Goal: Task Accomplishment & Management: Use online tool/utility

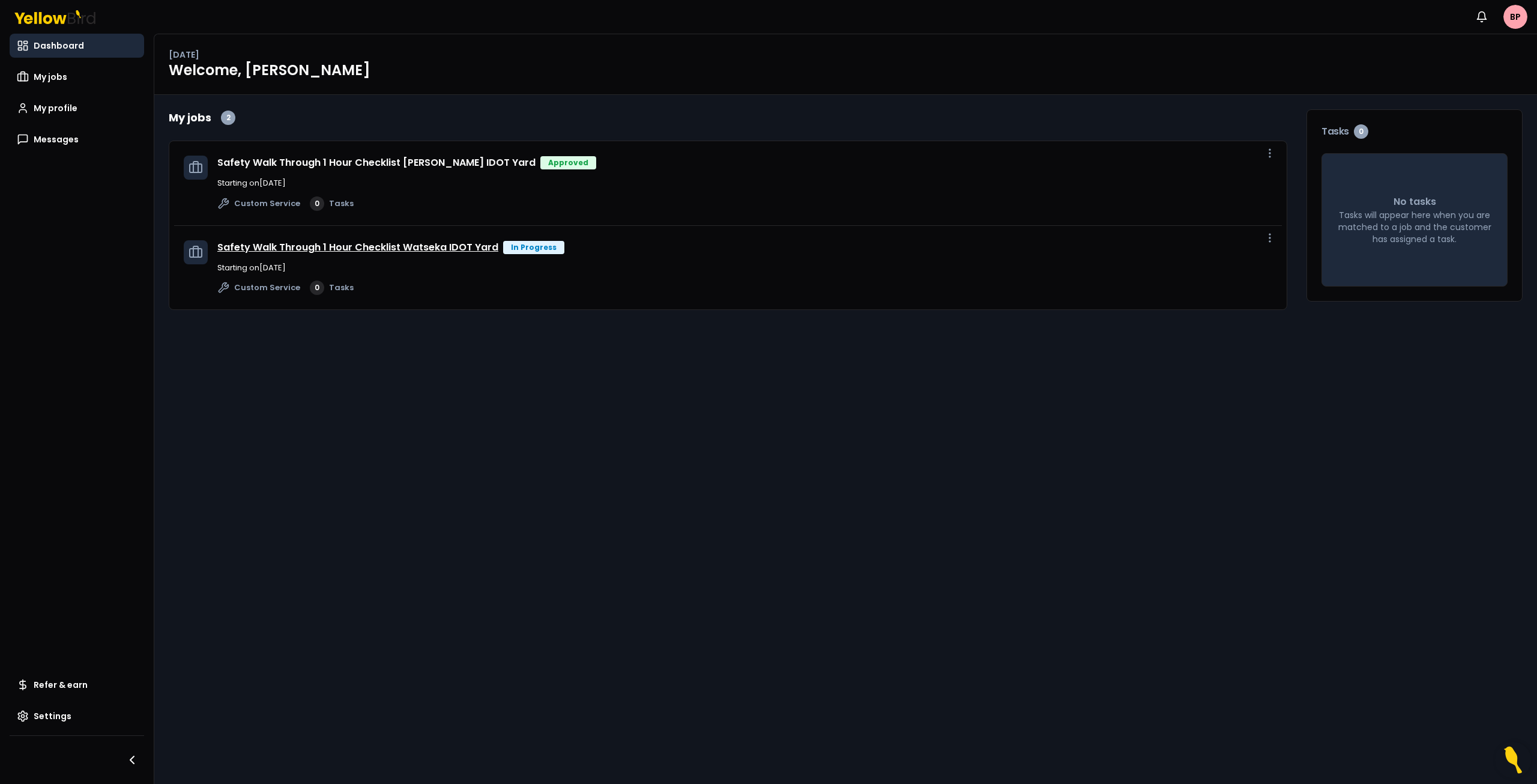
click at [325, 246] on link "Safety Walk Through 1 Hour Checklist Watseka IDOT Yard" at bounding box center [358, 247] width 281 height 14
click at [57, 75] on span "My jobs" at bounding box center [51, 77] width 34 height 12
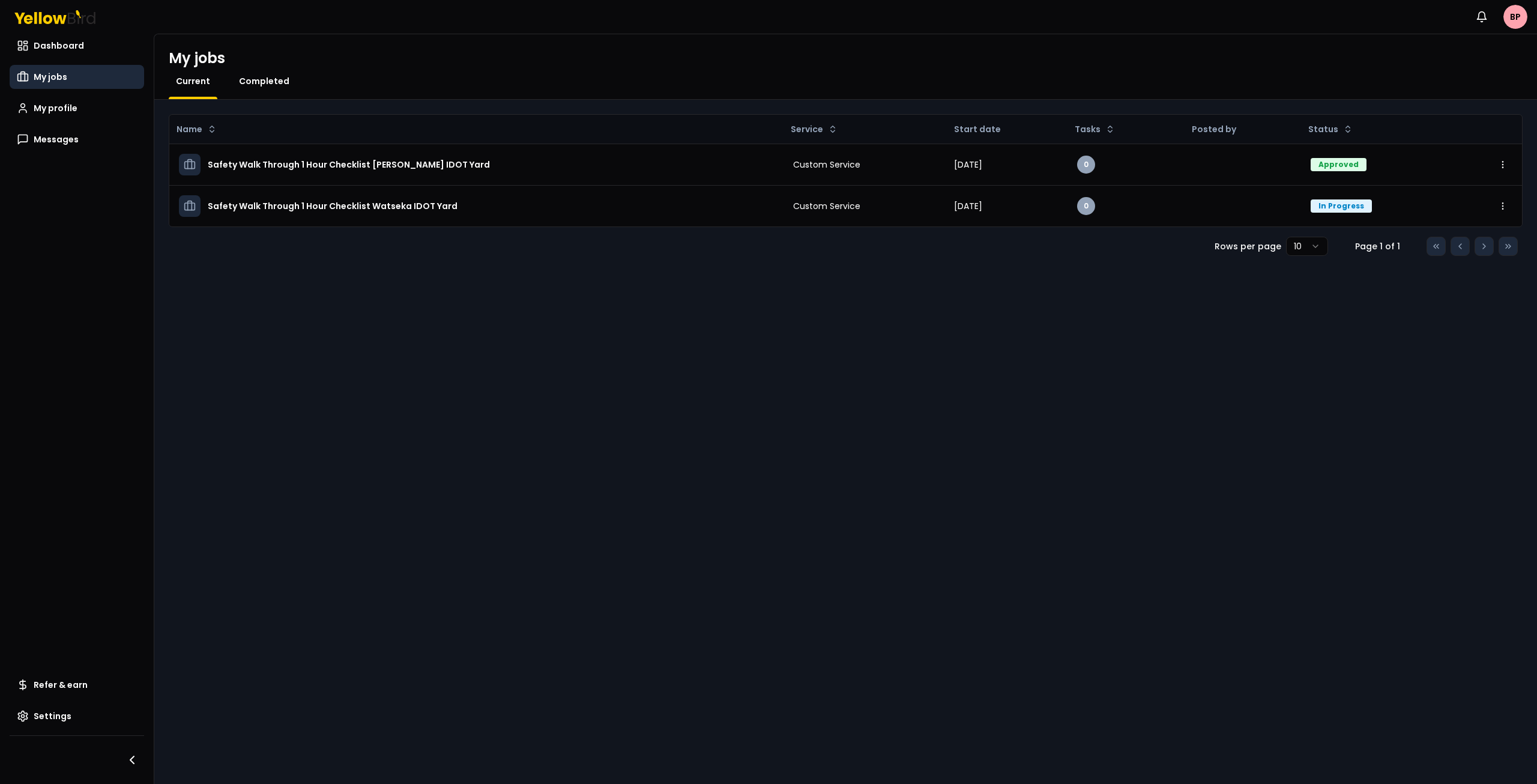
click at [255, 80] on span "Completed" at bounding box center [264, 81] width 50 height 12
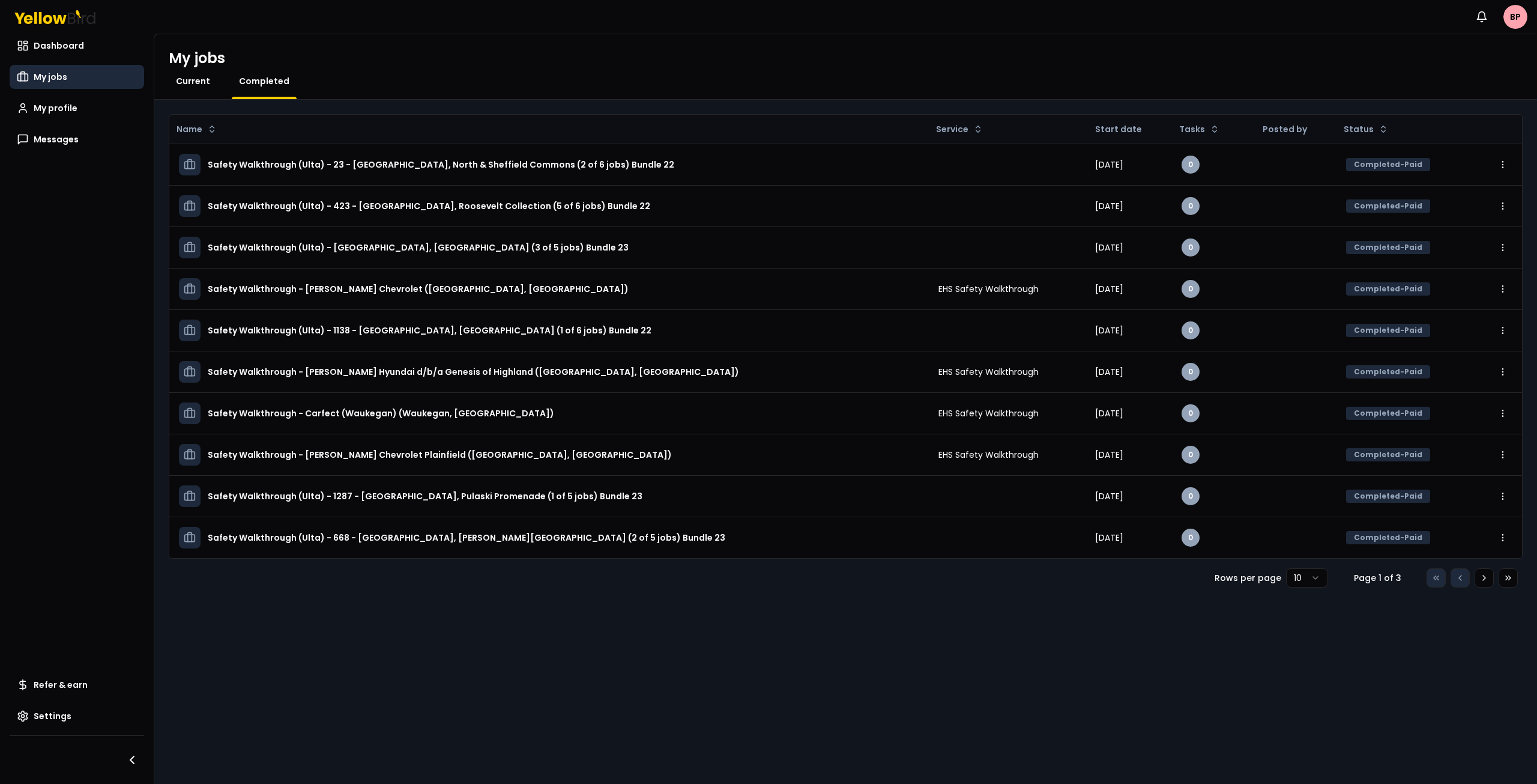
click at [194, 85] on span "Current" at bounding box center [193, 81] width 34 height 12
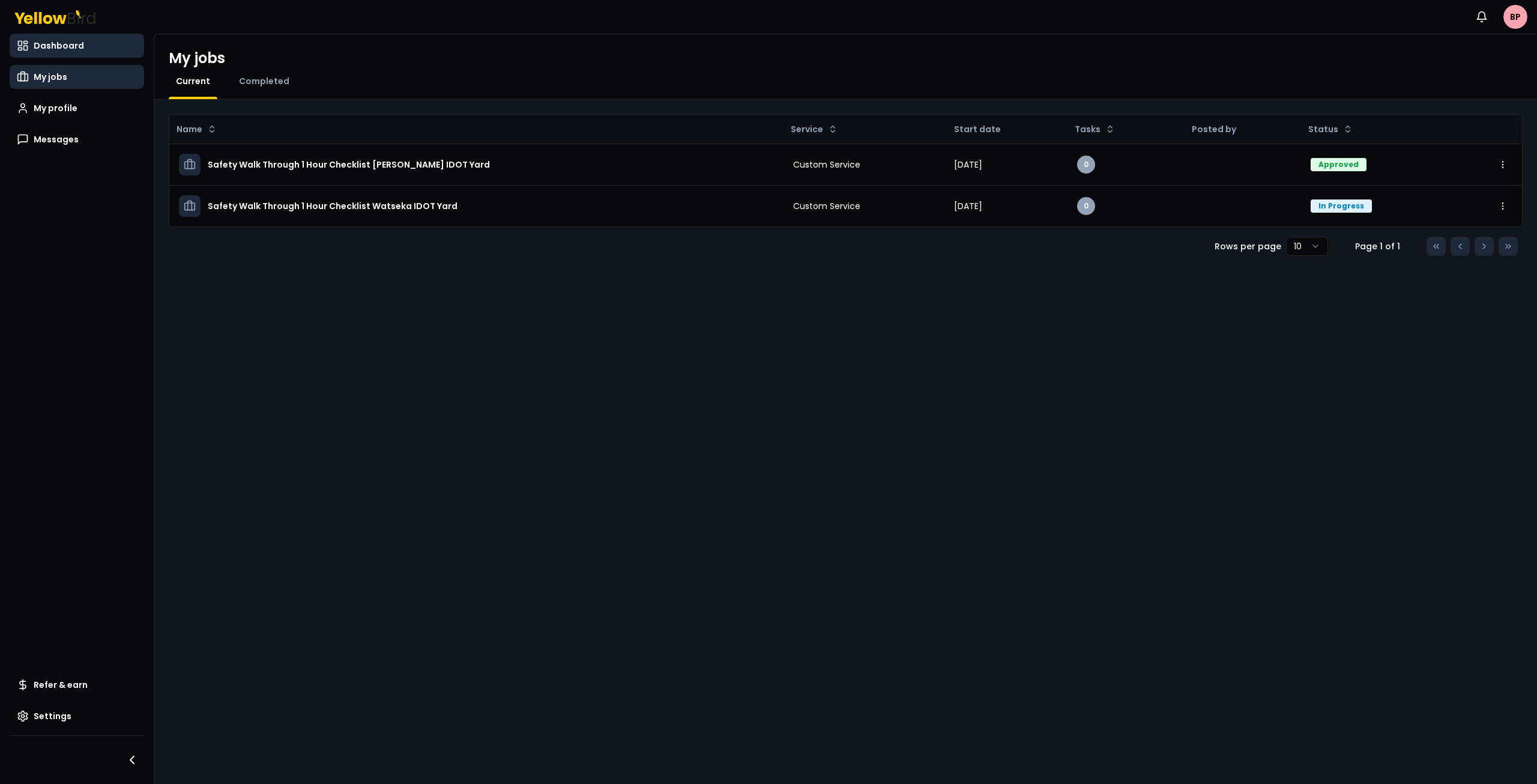
click at [64, 44] on span "Dashboard" at bounding box center [59, 46] width 50 height 12
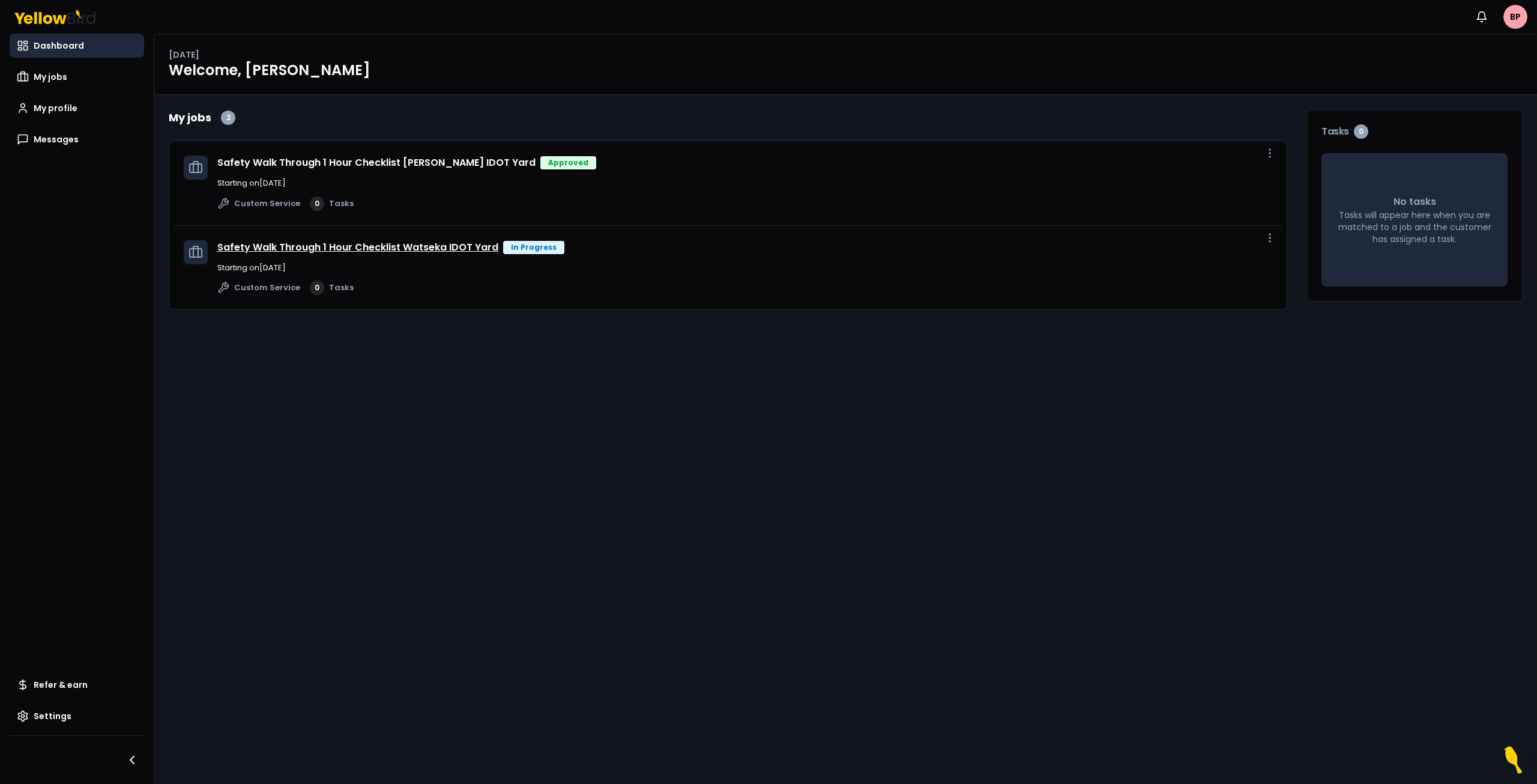
click at [384, 253] on link "Safety Walk Through 1 Hour Checklist Watseka IDOT Yard" at bounding box center [358, 247] width 281 height 14
